Goal: Navigation & Orientation: Find specific page/section

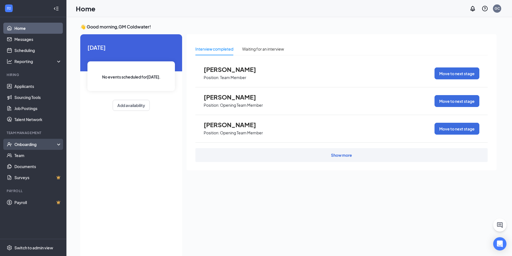
click at [29, 145] on div "Onboarding" at bounding box center [35, 145] width 43 height 6
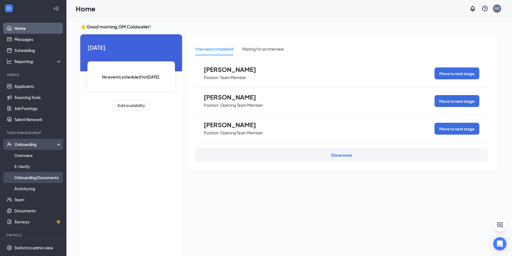
click at [26, 175] on link "Onboarding Documents" at bounding box center [37, 177] width 47 height 11
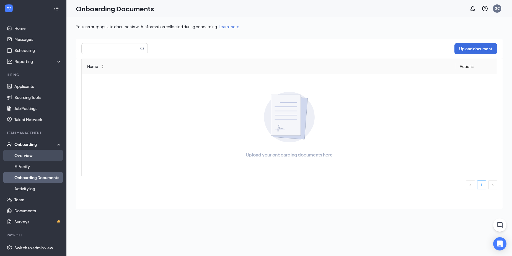
click at [25, 158] on link "Overview" at bounding box center [37, 155] width 47 height 11
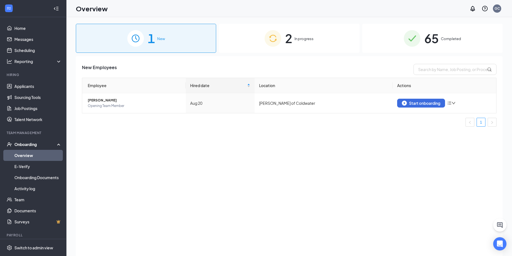
click at [278, 42] on img at bounding box center [273, 38] width 17 height 17
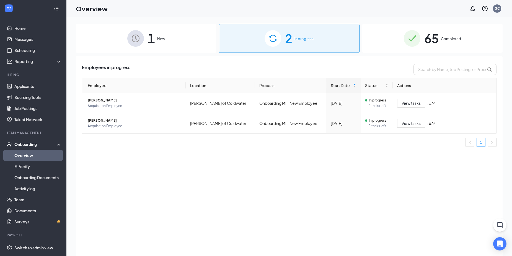
click at [392, 43] on div "65 Completed" at bounding box center [433, 38] width 140 height 29
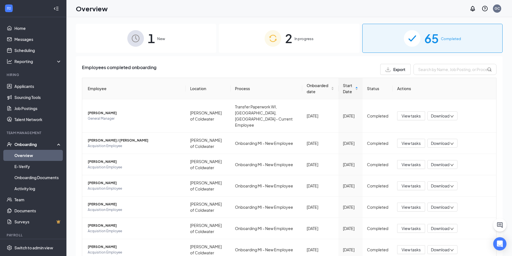
click at [151, 44] on span "1" at bounding box center [151, 38] width 7 height 19
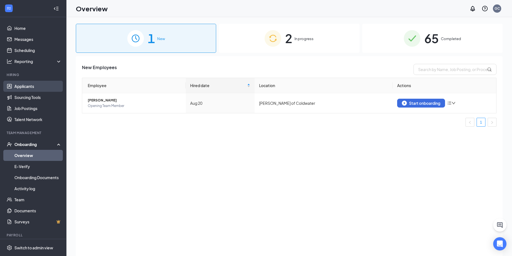
click at [34, 90] on link "Applicants" at bounding box center [37, 86] width 47 height 11
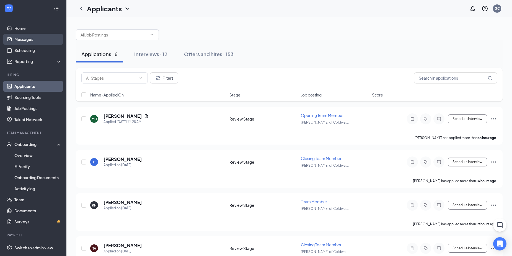
click at [43, 43] on link "Messages" at bounding box center [37, 39] width 47 height 11
